Goal: Transaction & Acquisition: Purchase product/service

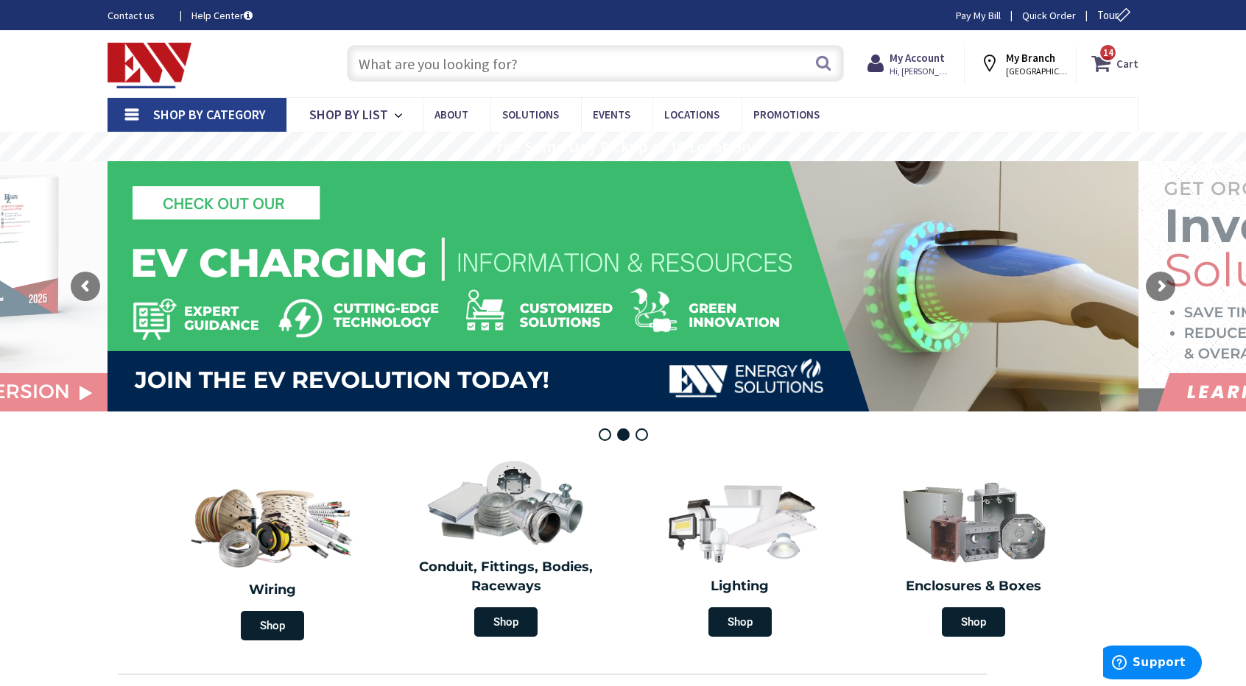
click at [1120, 67] on strong "Cart" at bounding box center [1127, 63] width 22 height 27
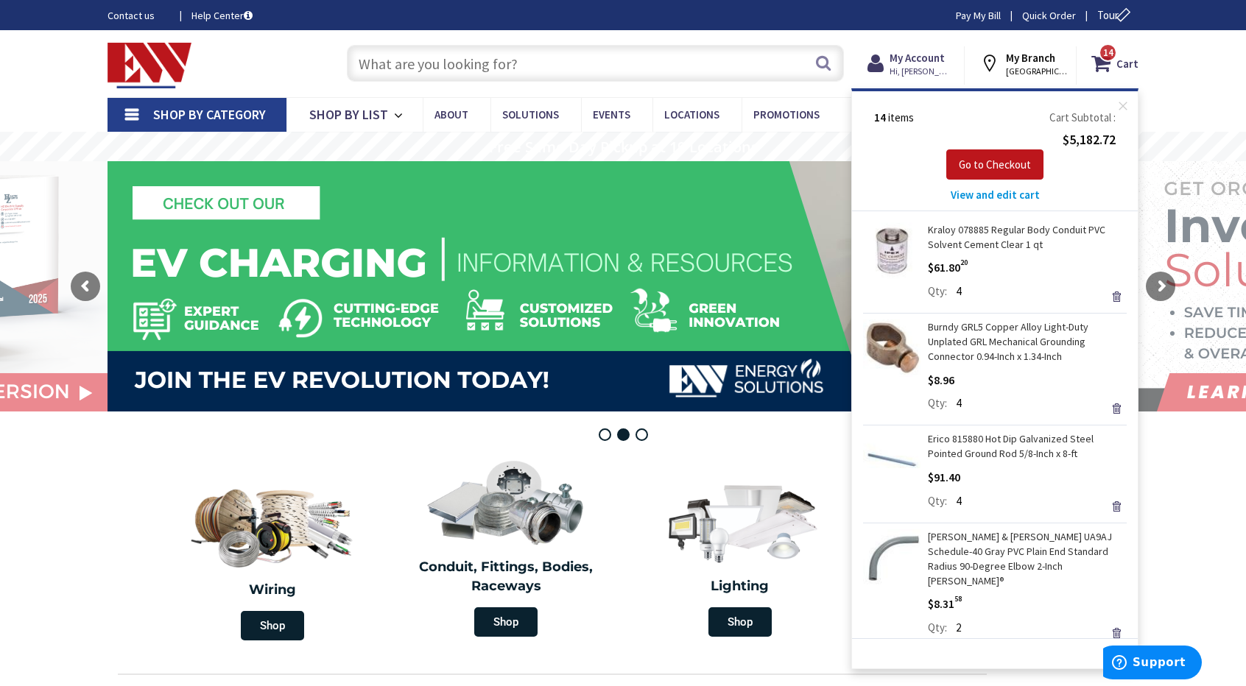
click at [986, 197] on span "View and edit cart" at bounding box center [995, 195] width 89 height 14
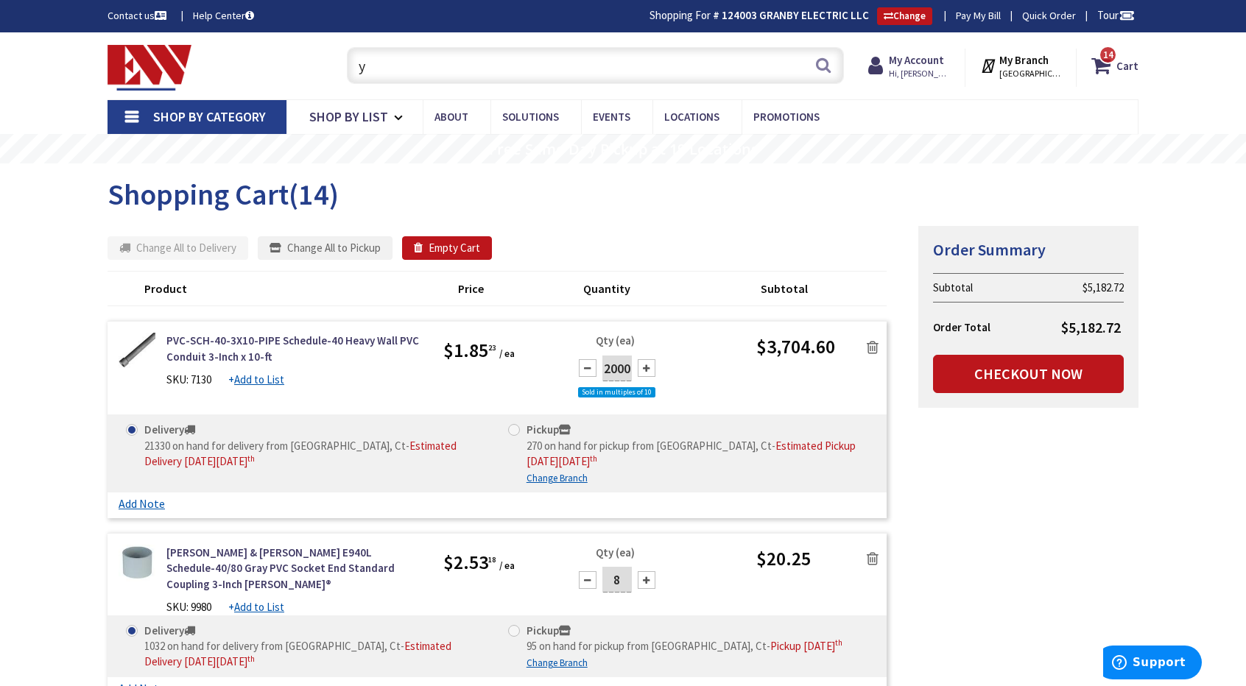
type input "y"
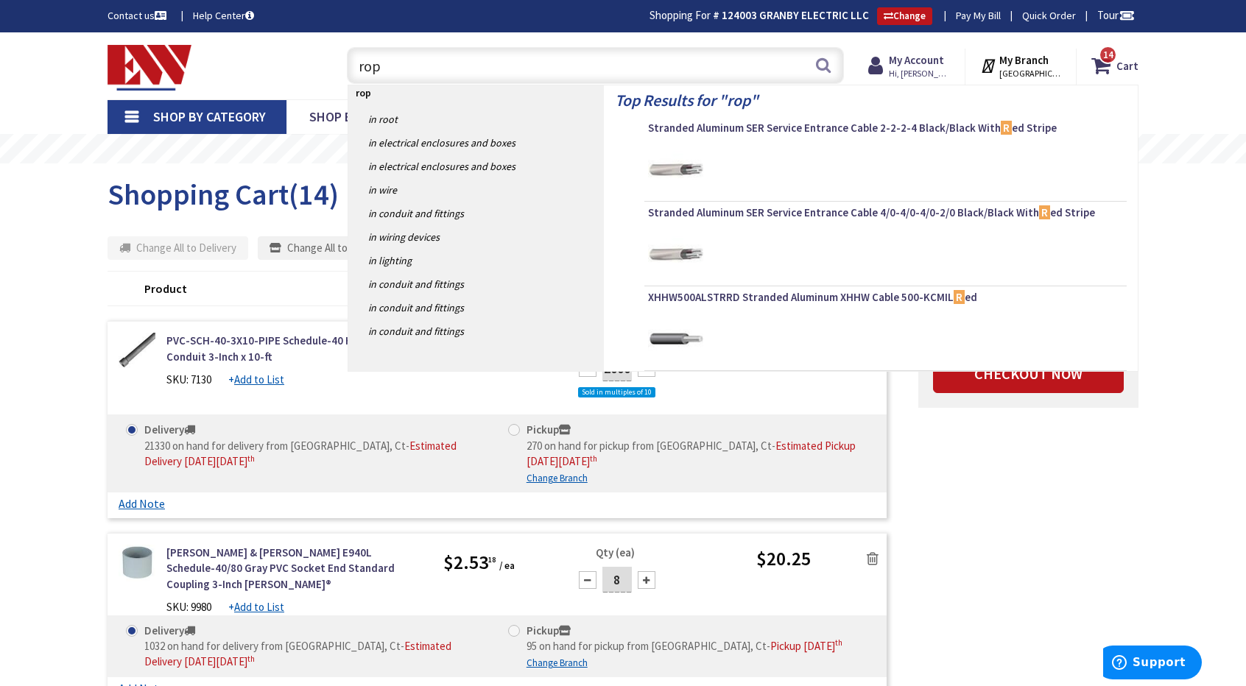
type input "rope"
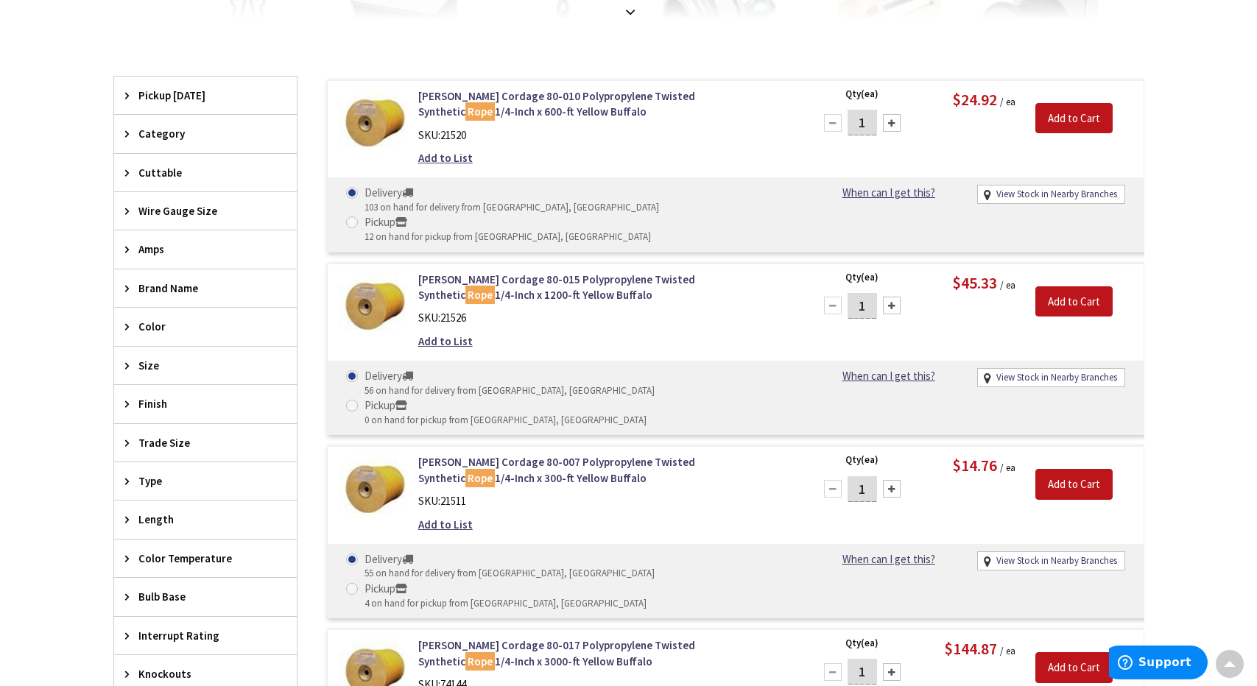
scroll to position [446, 0]
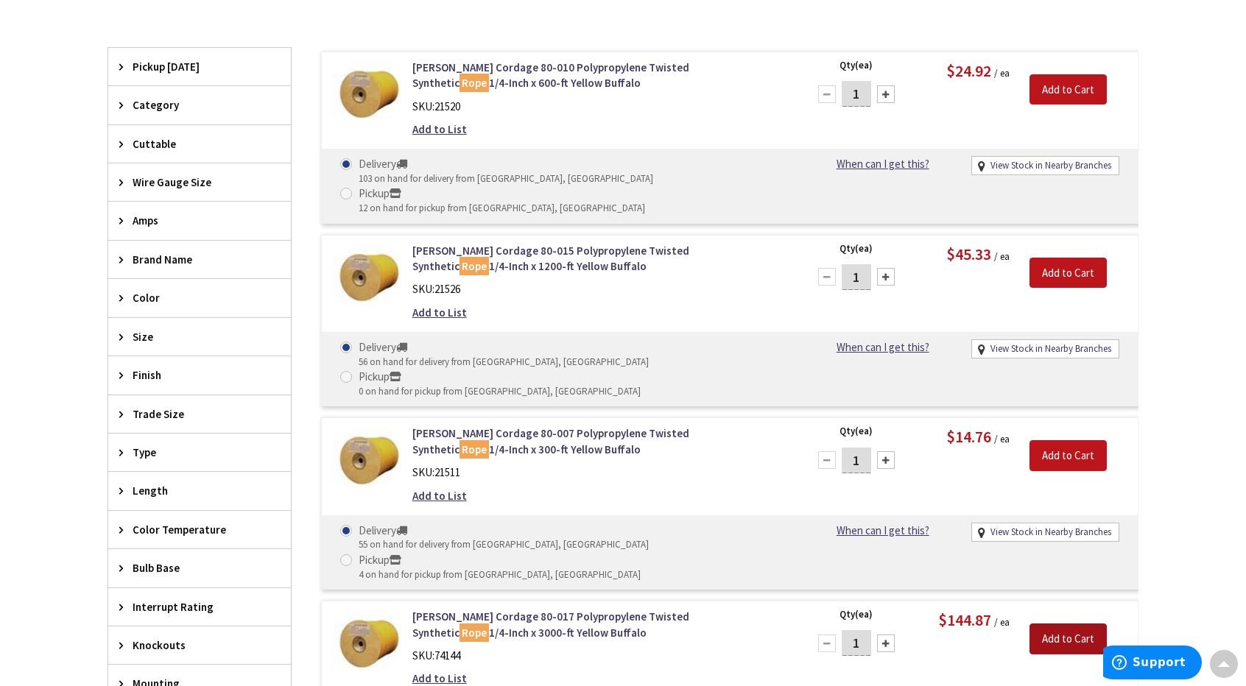
click at [1047, 624] on input "Add to Cart" at bounding box center [1068, 639] width 77 height 31
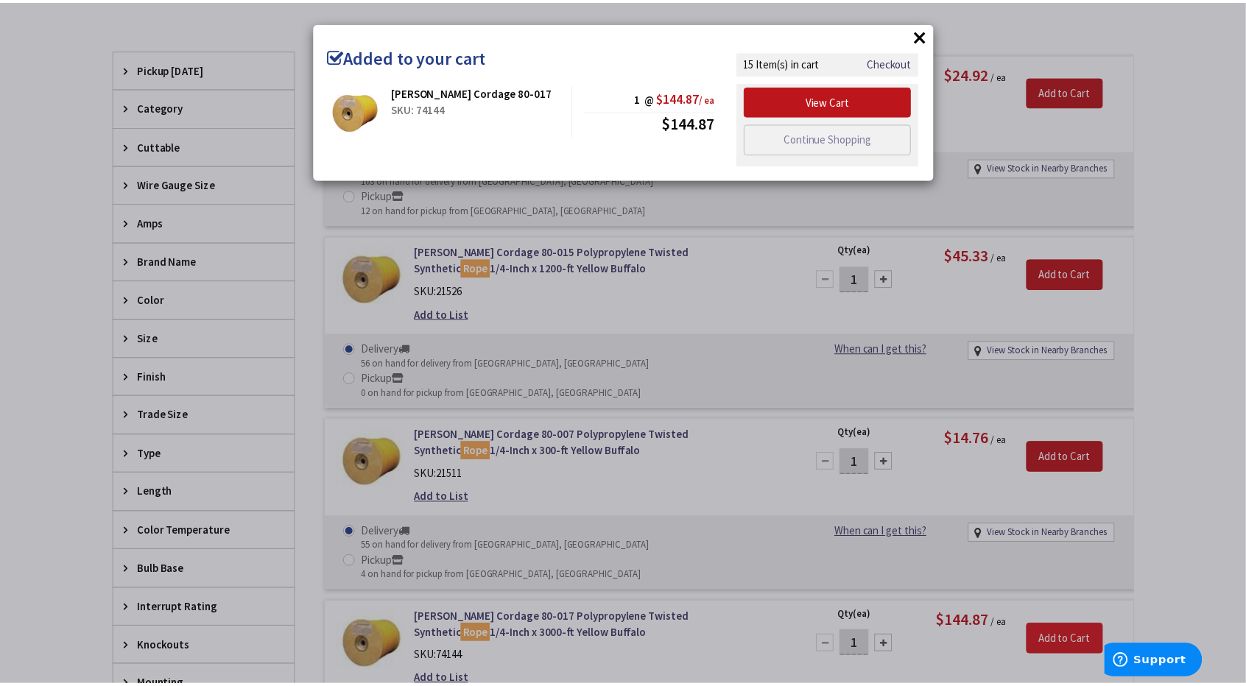
scroll to position [448, 0]
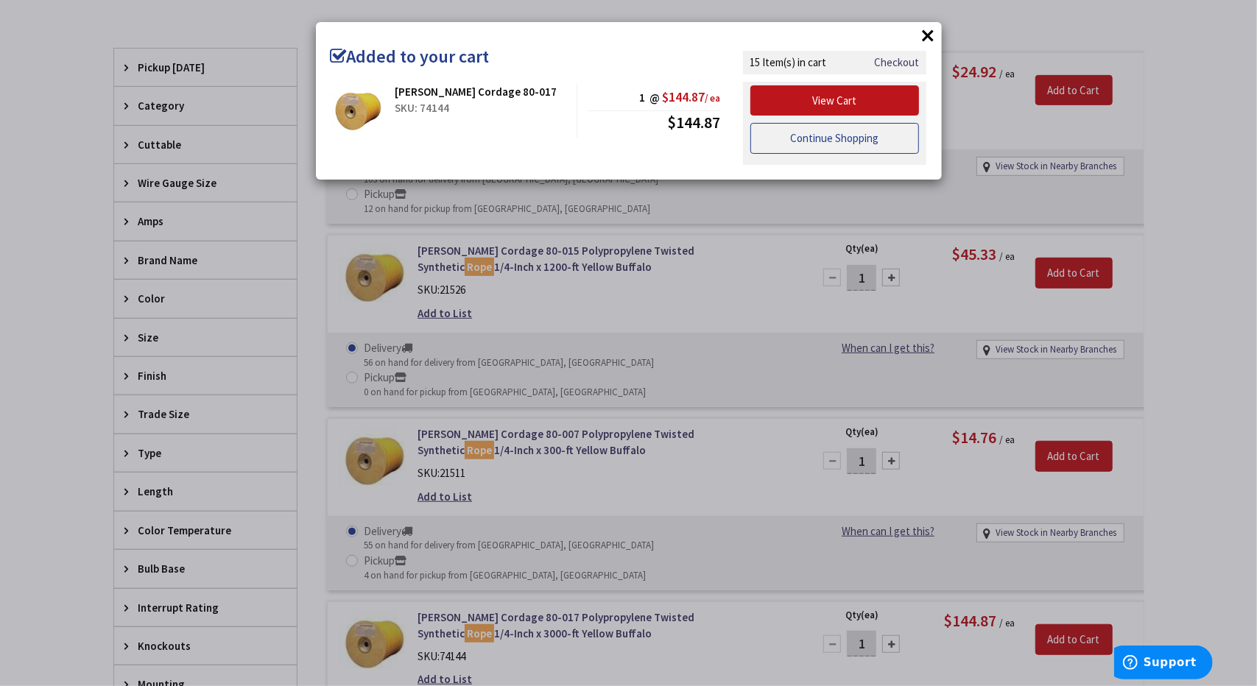
click at [829, 138] on link "Continue Shopping" at bounding box center [834, 138] width 169 height 31
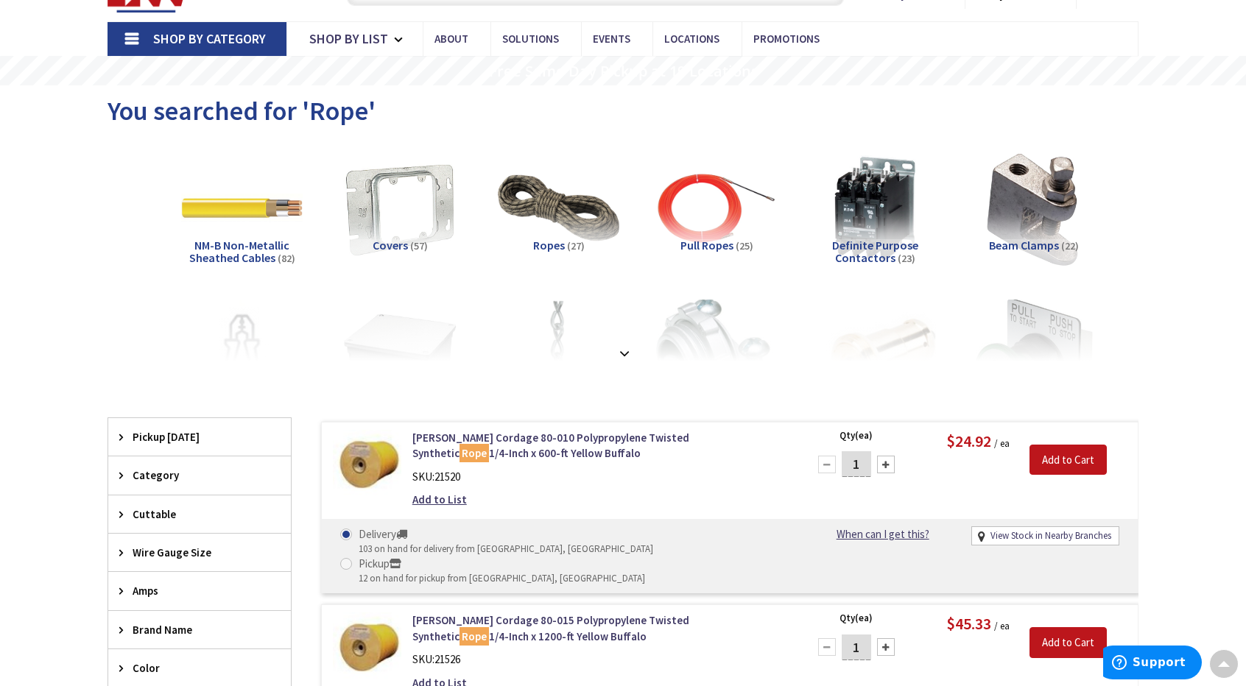
scroll to position [0, 0]
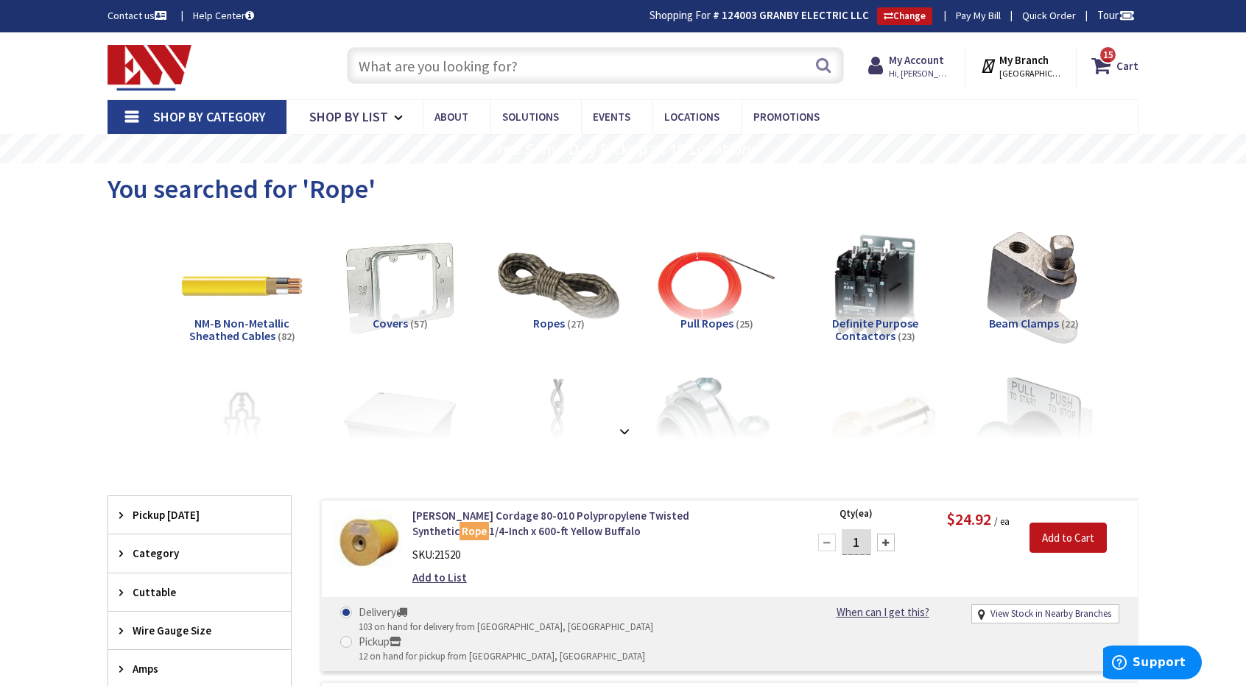
click at [652, 54] on input "text" at bounding box center [595, 65] width 497 height 37
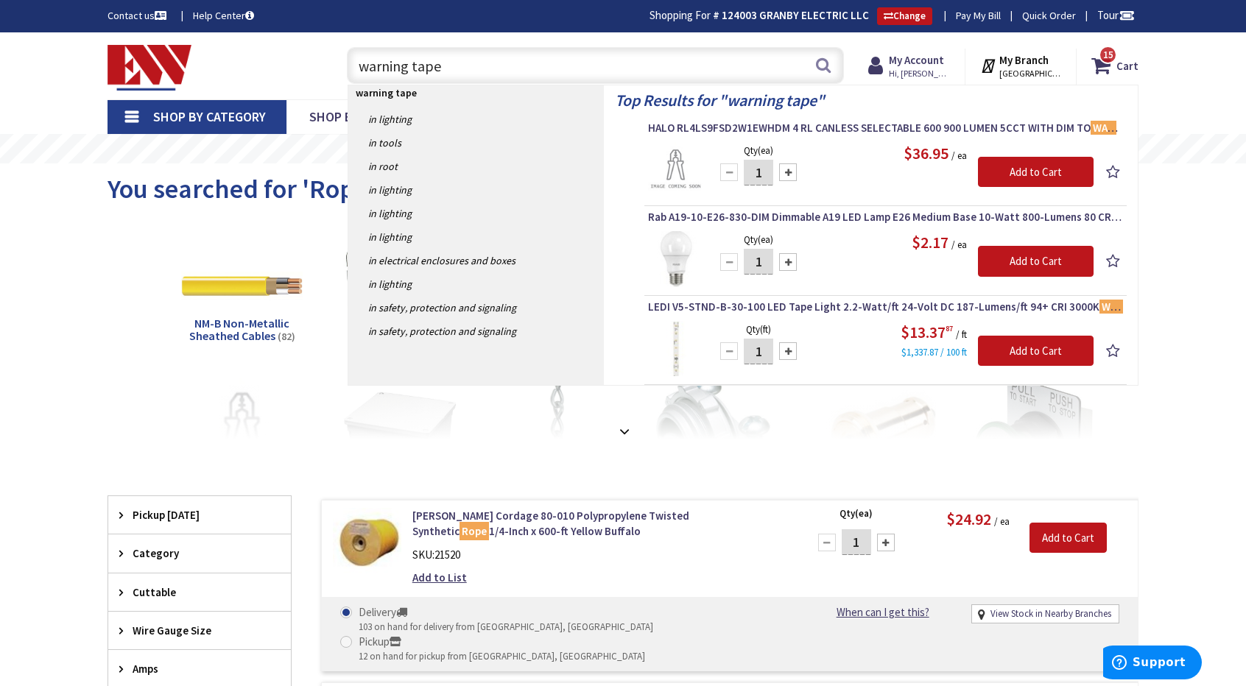
type input "warning tape 6"
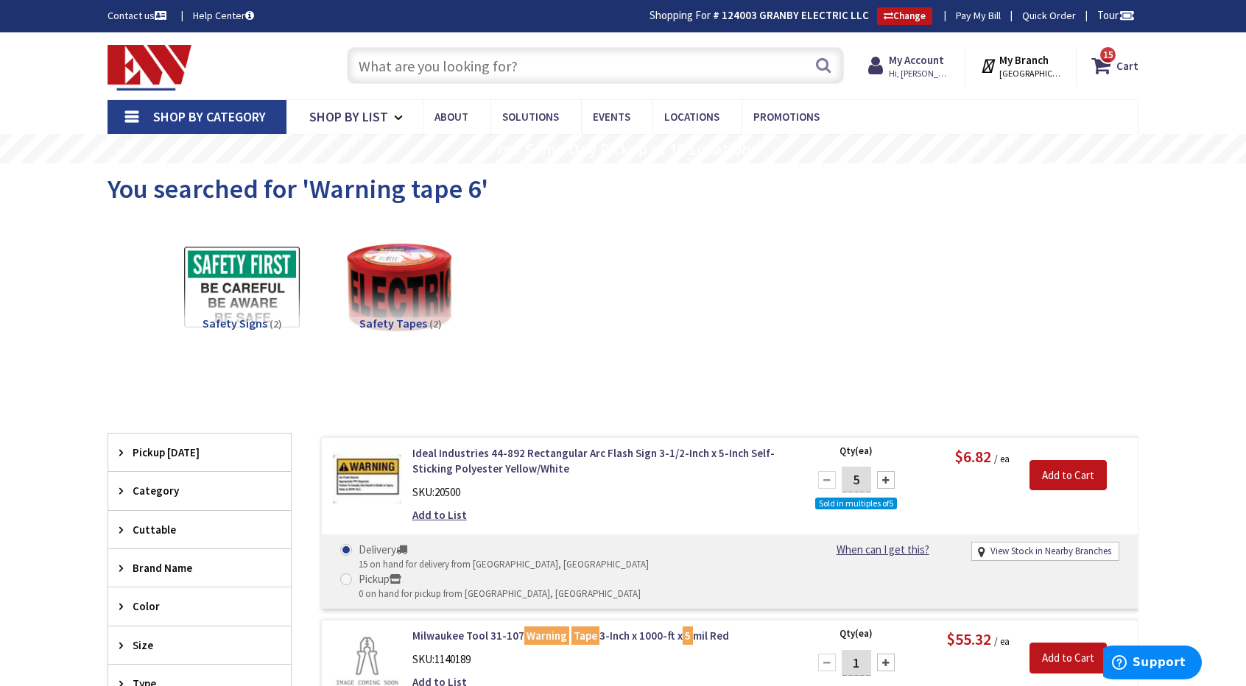
click at [552, 66] on input "text" at bounding box center [595, 65] width 497 height 37
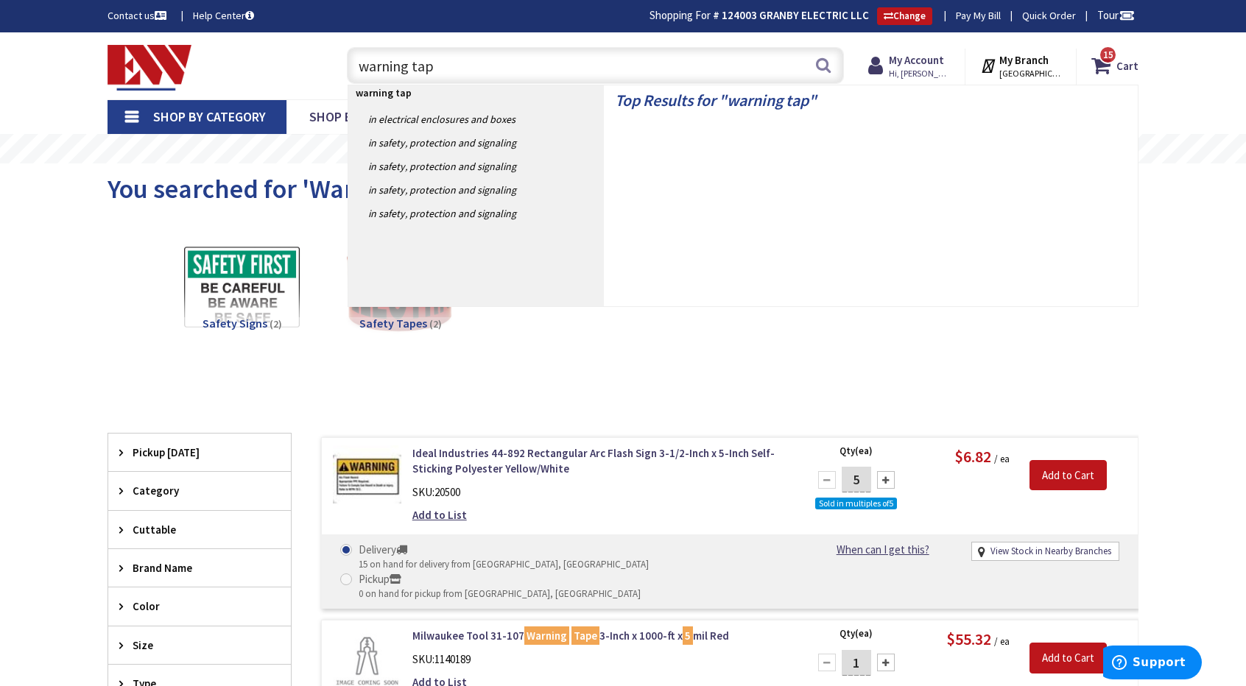
type input "warning tape"
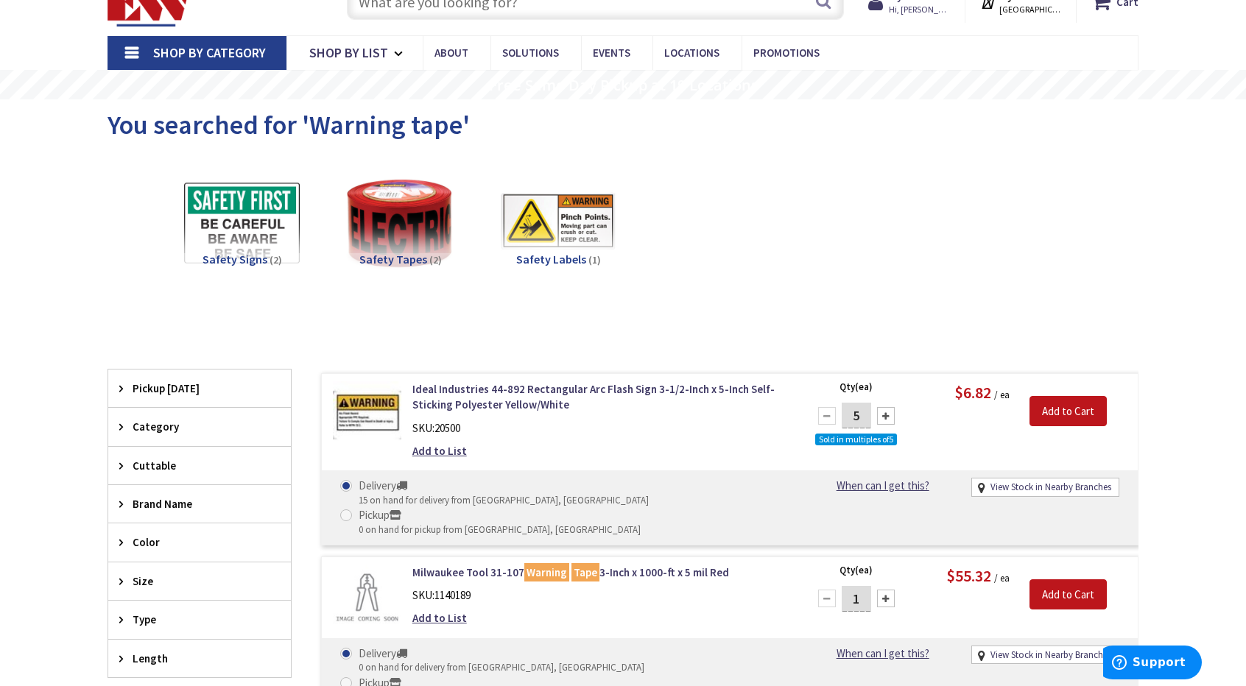
scroll to position [63, 0]
click at [470, 10] on input "text" at bounding box center [595, 2] width 497 height 37
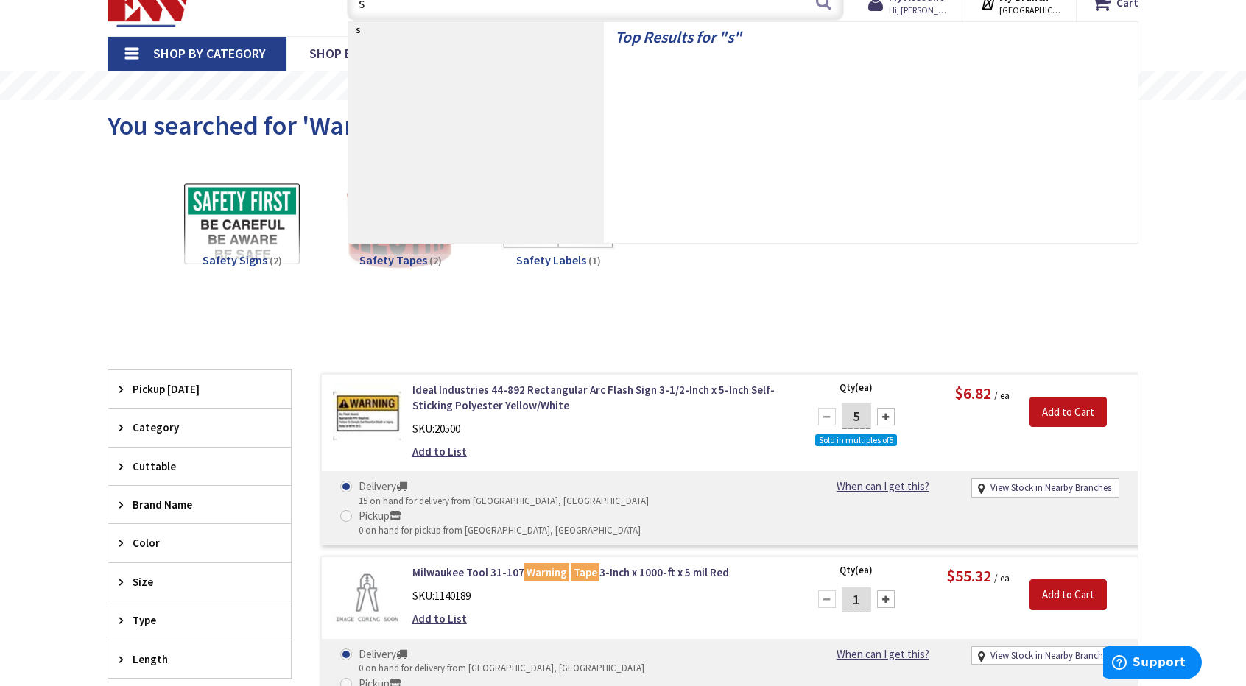
scroll to position [56, 0]
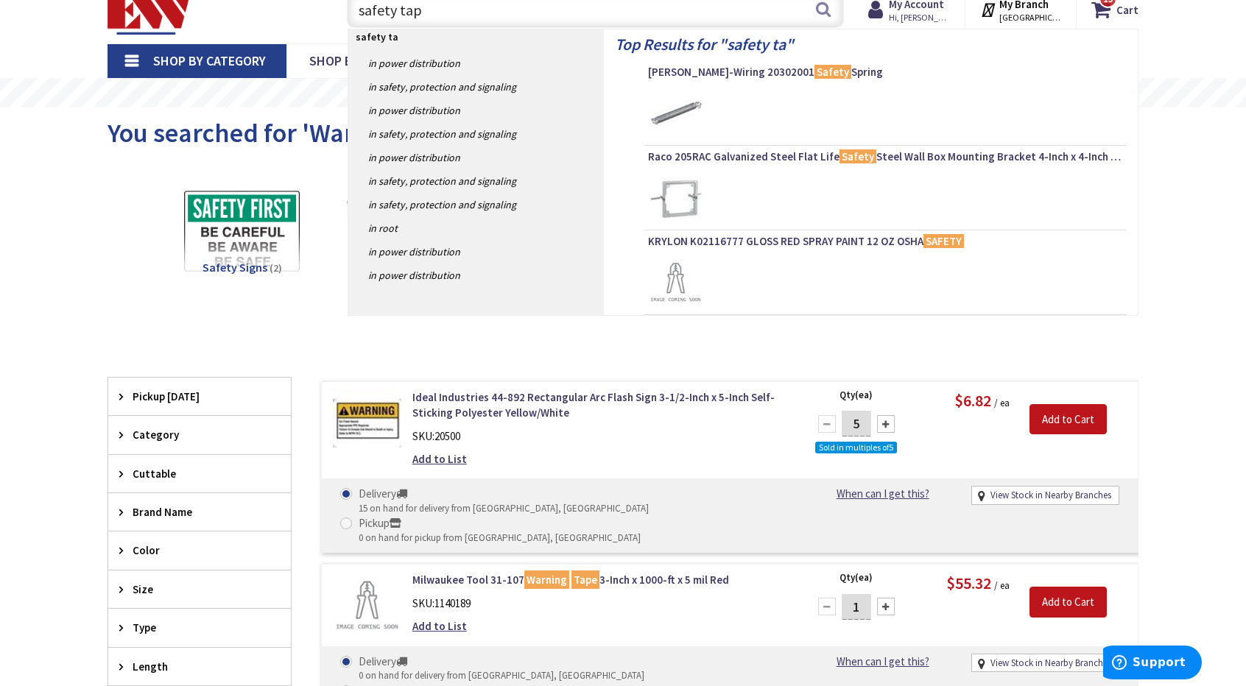
type input "safety tape"
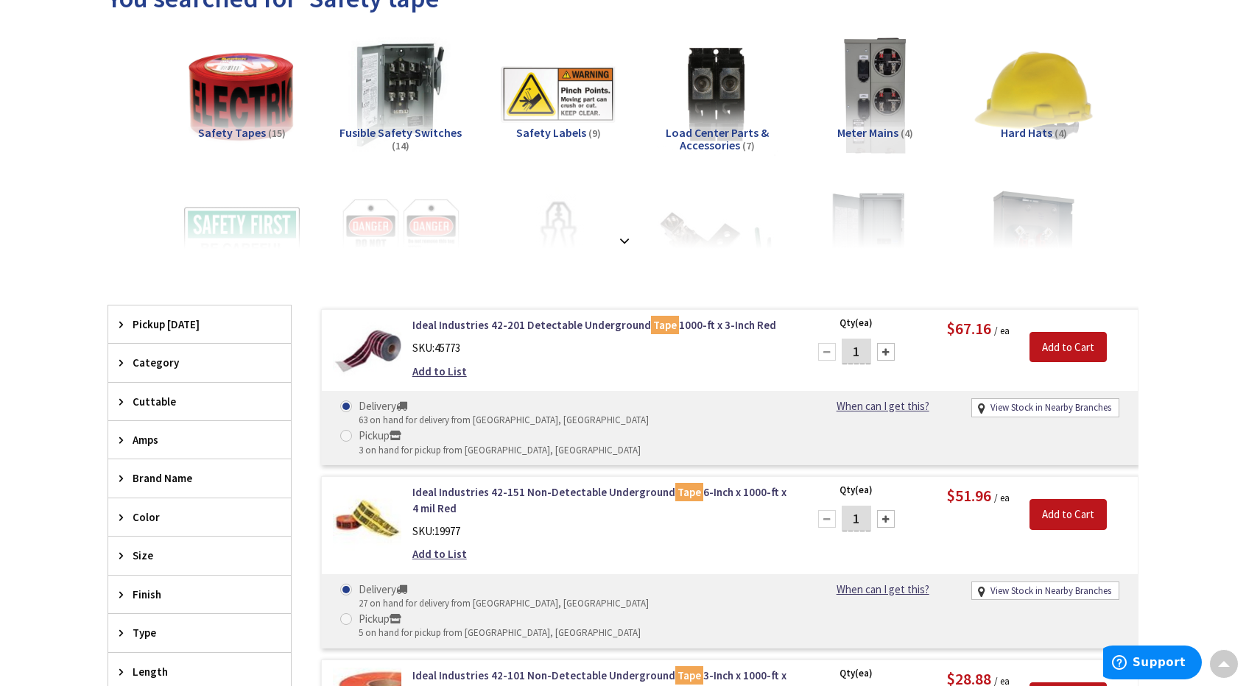
scroll to position [187, 0]
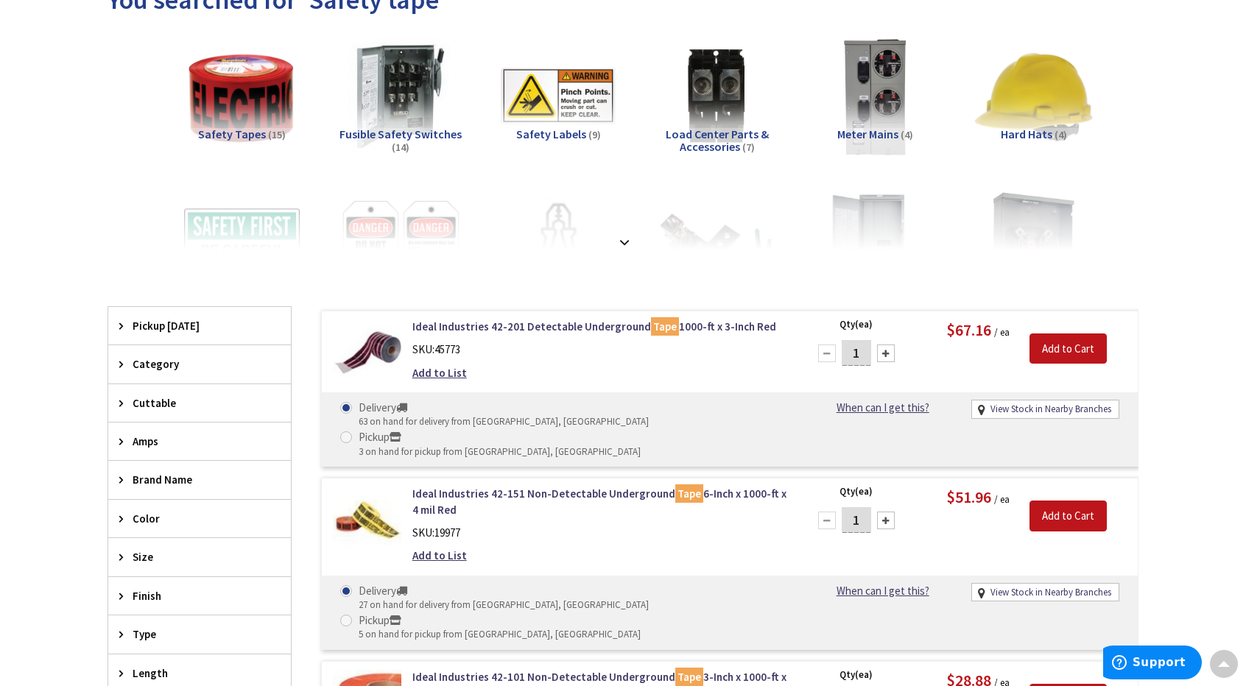
click at [884, 512] on div at bounding box center [886, 521] width 18 height 18
type input "3"
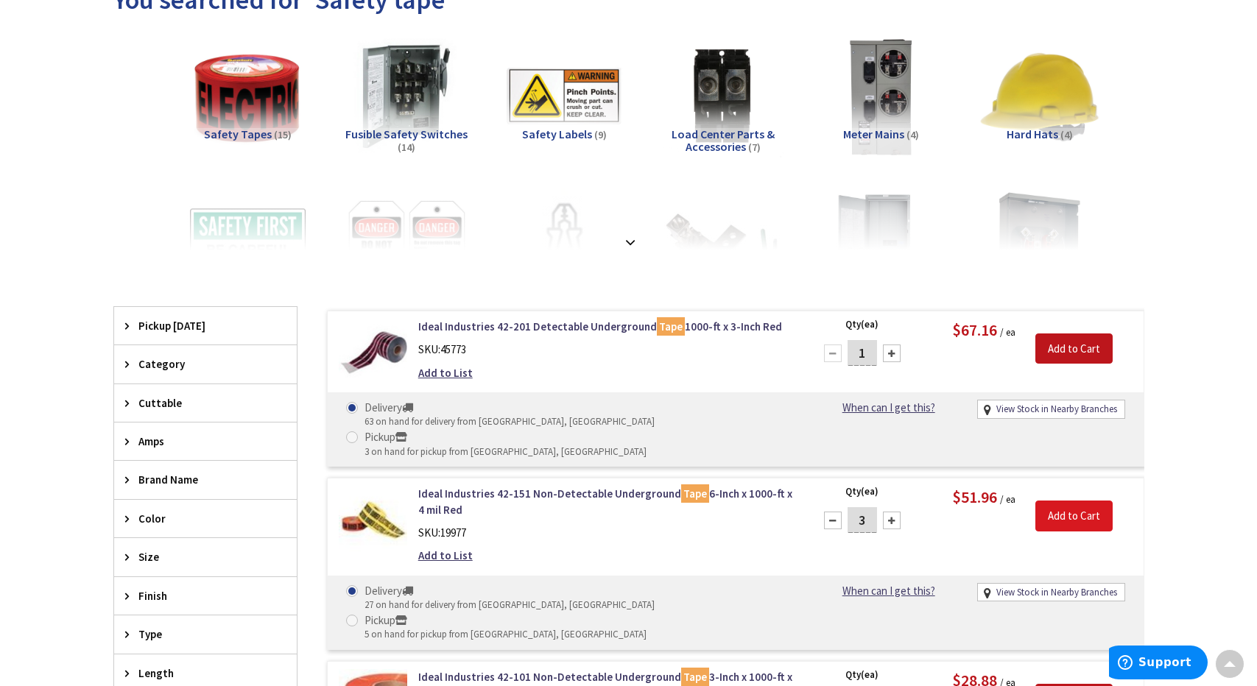
scroll to position [189, 0]
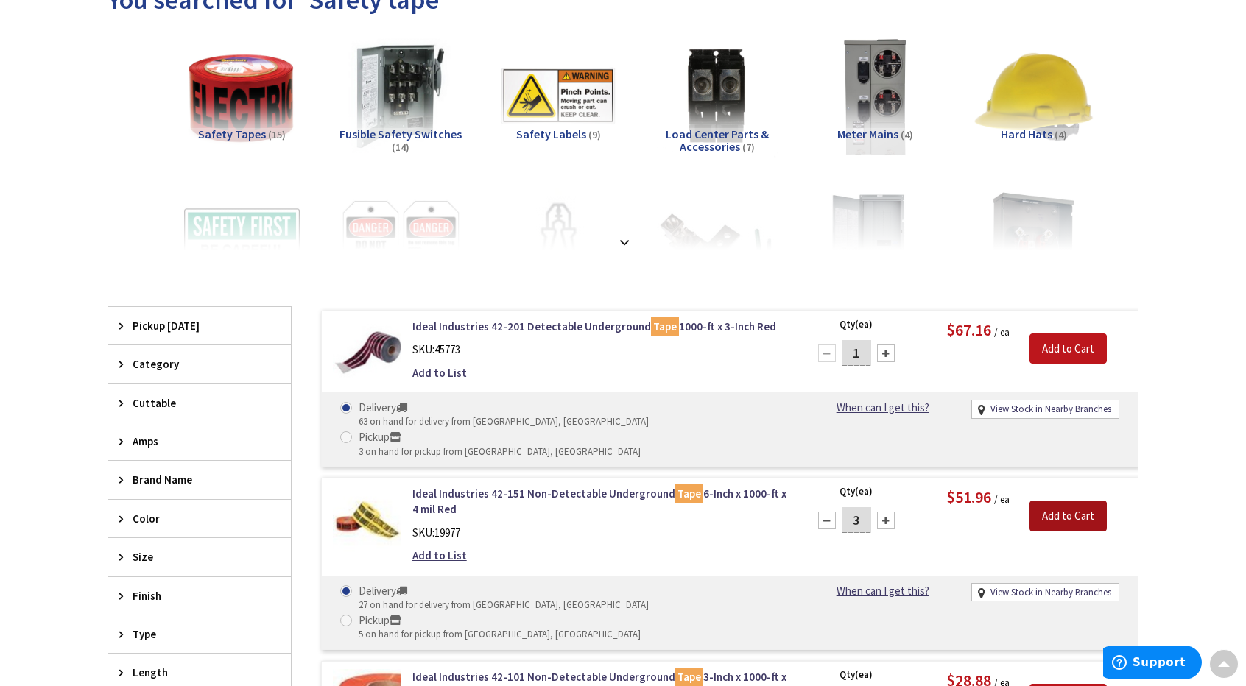
click at [1072, 501] on input "Add to Cart" at bounding box center [1068, 516] width 77 height 31
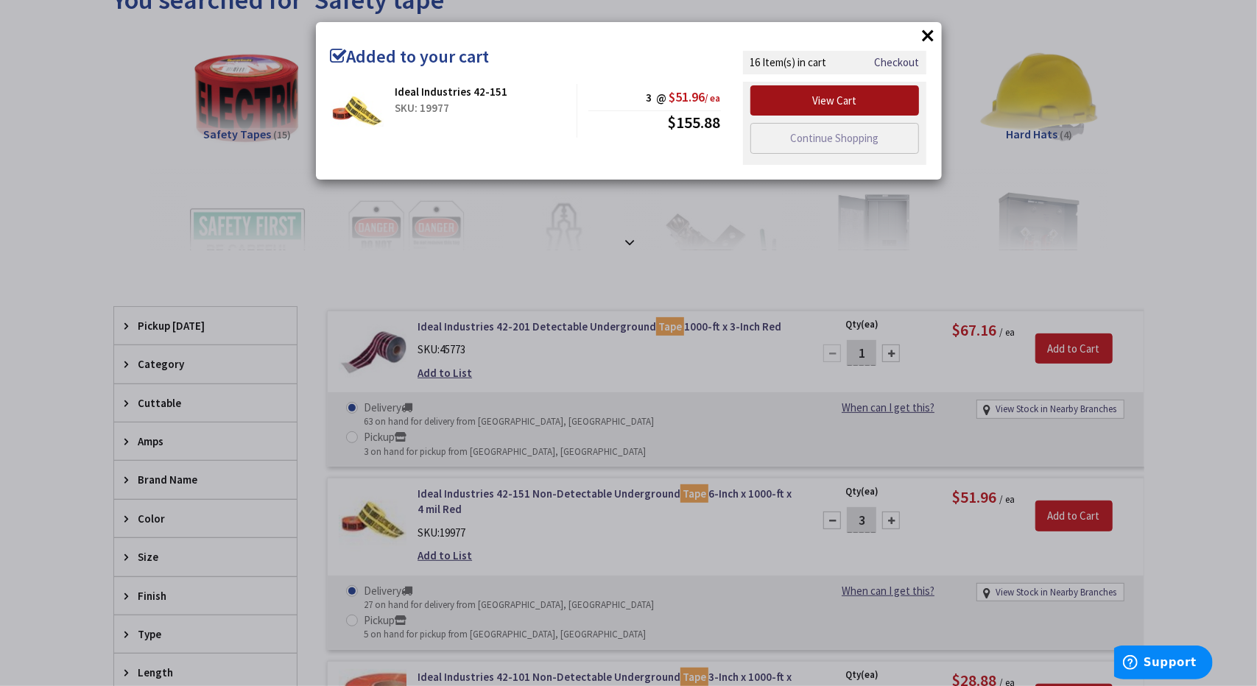
click at [879, 104] on link "View Cart" at bounding box center [834, 100] width 169 height 31
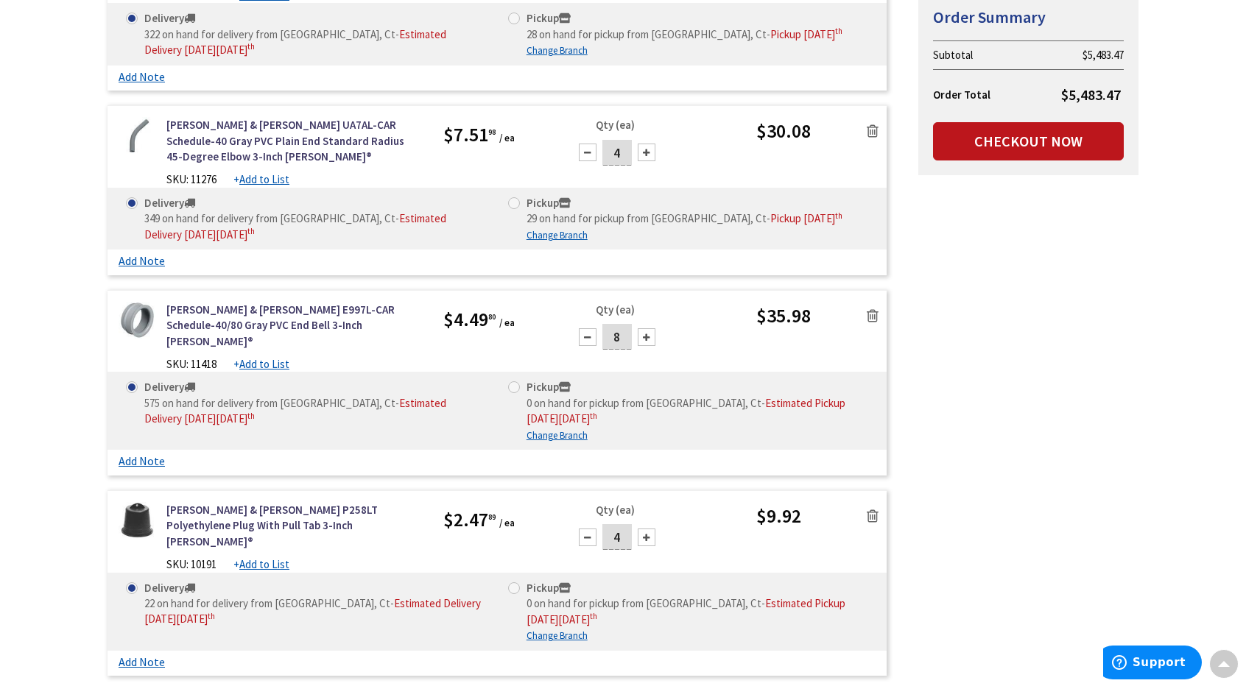
scroll to position [797, 0]
